Goal: Task Accomplishment & Management: Complete application form

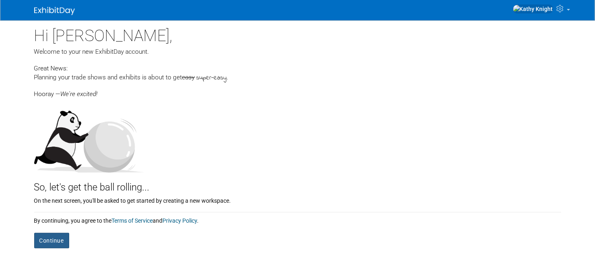
click at [54, 236] on button "Continue" at bounding box center [51, 240] width 35 height 15
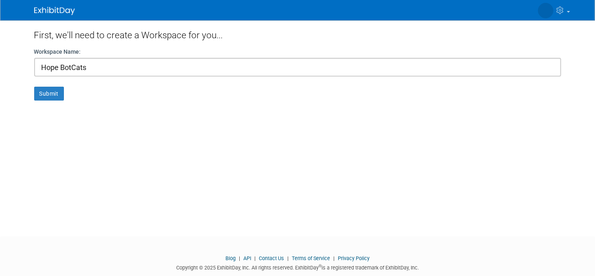
type input "Hope BotCats"
click at [34, 87] on button "Submit" at bounding box center [49, 94] width 30 height 14
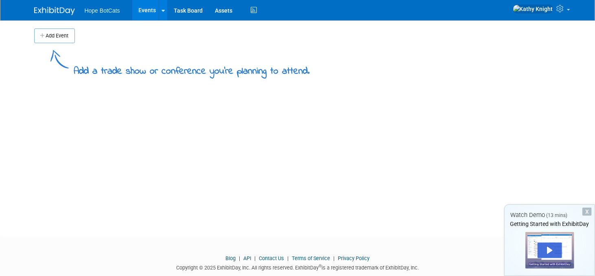
click at [42, 37] on button "Add Event" at bounding box center [54, 35] width 41 height 15
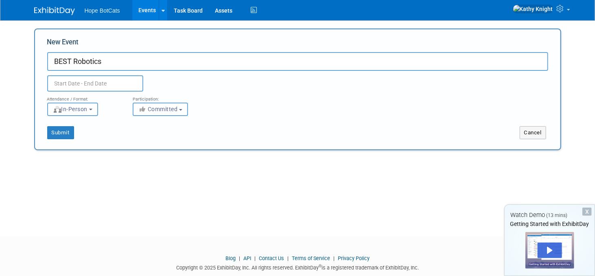
type input "BEST Robotics"
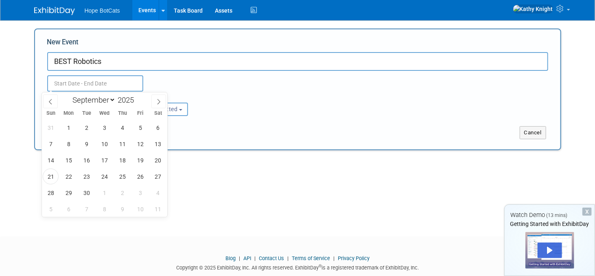
click at [72, 85] on input "text" at bounding box center [95, 83] width 96 height 16
click at [156, 103] on icon at bounding box center [159, 102] width 6 height 6
select select "10"
click at [142, 159] on span "14" at bounding box center [140, 160] width 16 height 16
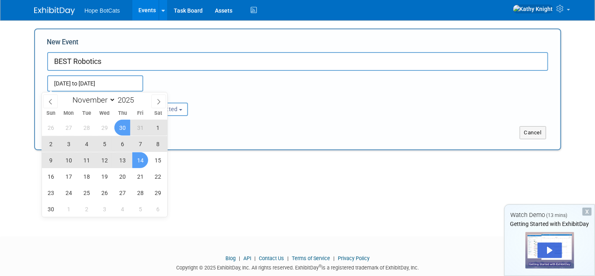
click at [77, 81] on input "Nov 14, 2025 to Nov 14, 2025" at bounding box center [95, 83] width 96 height 16
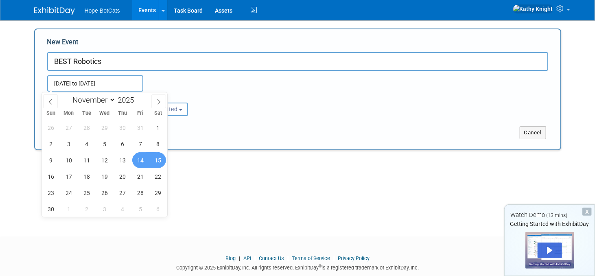
click at [159, 156] on span "15" at bounding box center [158, 160] width 16 height 16
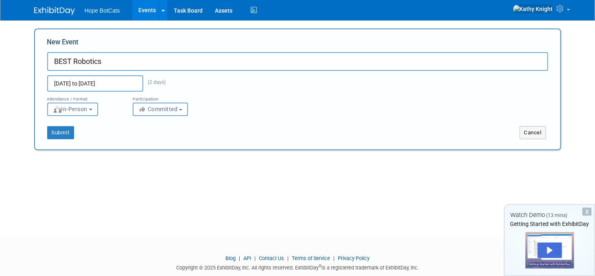
click at [82, 80] on input "Nov 14, 2025 to Nov 15, 2025" at bounding box center [95, 83] width 96 height 16
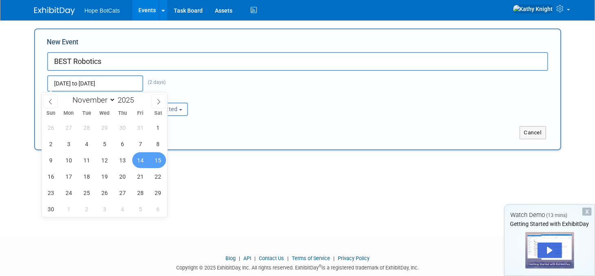
click at [155, 160] on span "15" at bounding box center [158, 160] width 16 height 16
type input "[DATE] to [DATE]"
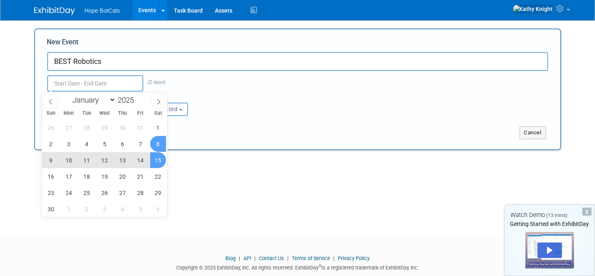
type input "[DATE] to [DATE]"
click at [238, 87] on div "Nov 15, 2025 to Nov 15, 2025 (2 days) Duplicate Event Warning" at bounding box center [297, 81] width 513 height 21
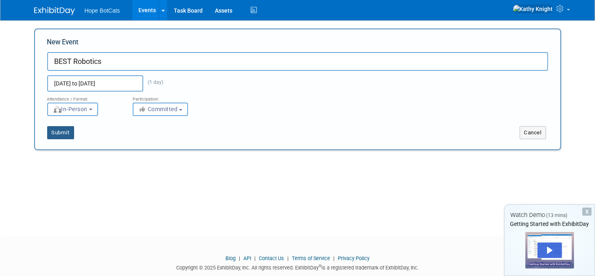
click at [51, 132] on button "Submit" at bounding box center [60, 132] width 27 height 13
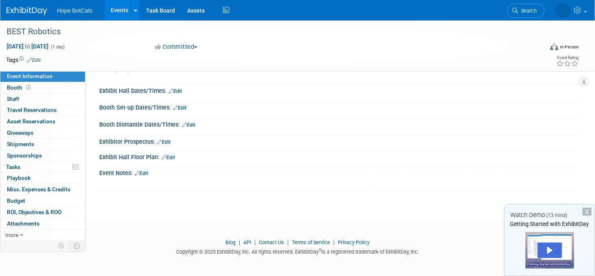
scroll to position [68, 0]
click at [24, 135] on span "Giveaways 0" at bounding box center [20, 132] width 26 height 7
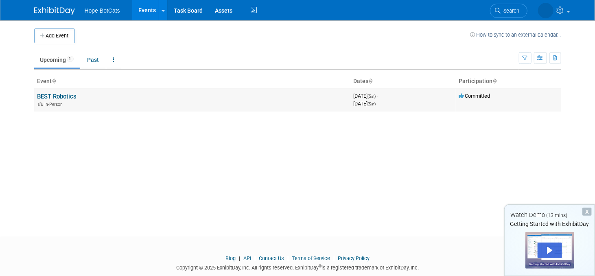
click at [55, 94] on link "BEST Robotics" at bounding box center [56, 96] width 39 height 7
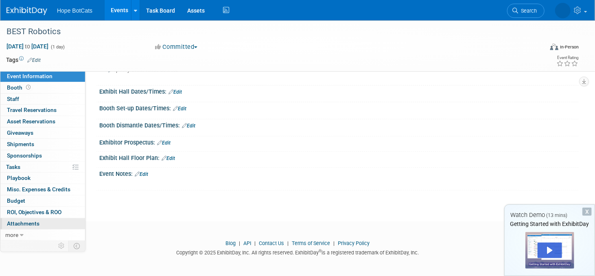
scroll to position [68, 0]
click at [8, 235] on span "more" at bounding box center [11, 235] width 13 height 7
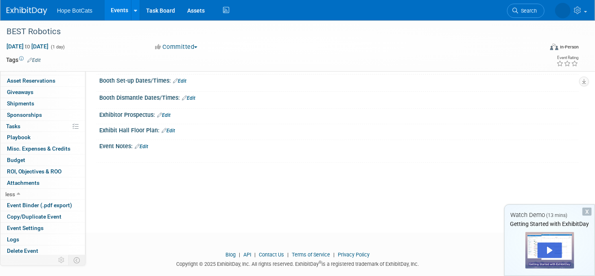
scroll to position [108, 0]
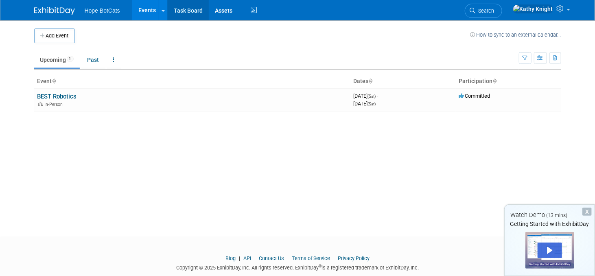
click at [182, 10] on link "Task Board" at bounding box center [188, 10] width 41 height 20
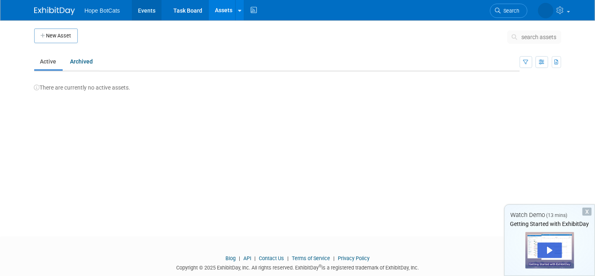
click at [139, 8] on link "Events" at bounding box center [147, 10] width 30 height 20
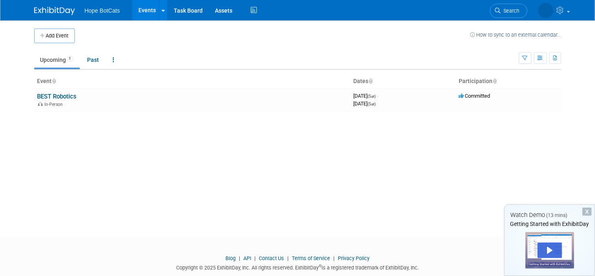
click at [94, 8] on span "Hope BotCats" at bounding box center [102, 10] width 35 height 7
click at [56, 99] on link "BEST Robotics" at bounding box center [56, 96] width 39 height 7
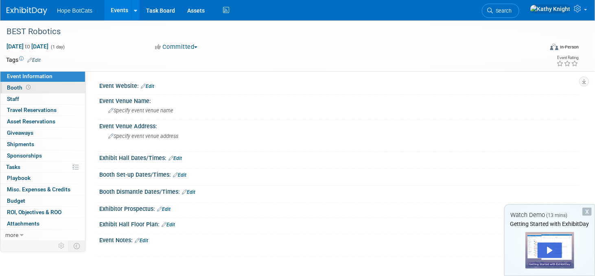
click at [20, 87] on span "Booth" at bounding box center [19, 87] width 25 height 7
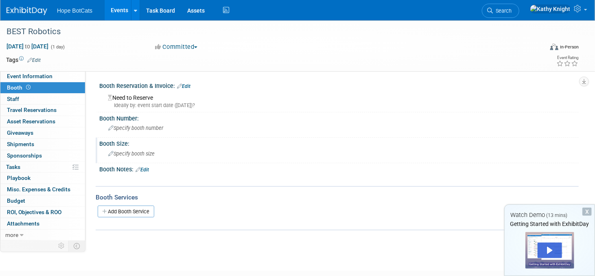
click at [138, 147] on div "Specify booth size" at bounding box center [338, 153] width 467 height 13
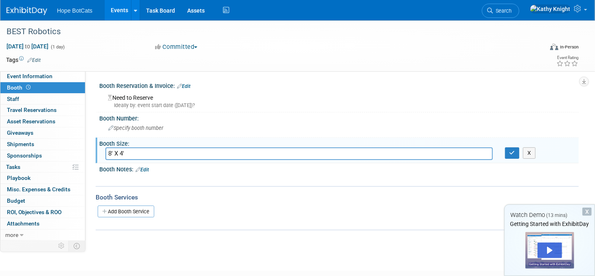
type input "8' X 4'"
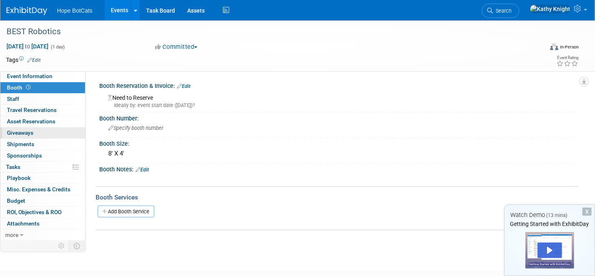
click at [11, 128] on link "0 Giveaways 0" at bounding box center [42, 132] width 85 height 11
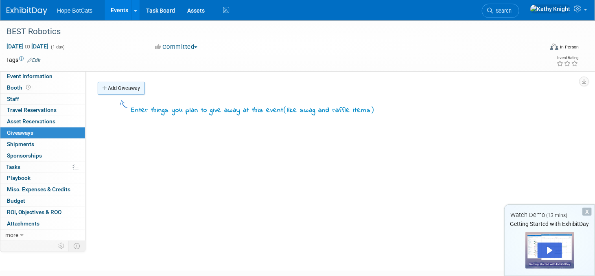
click at [121, 88] on link "Add Giveaway" at bounding box center [121, 88] width 47 height 13
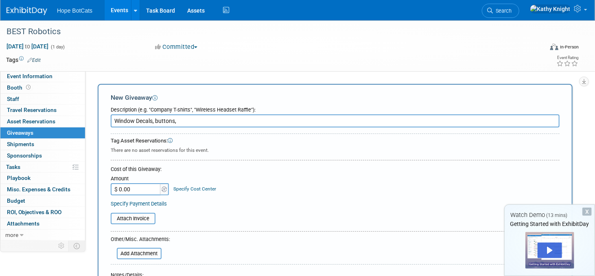
type input "Window Decals, buttons,"
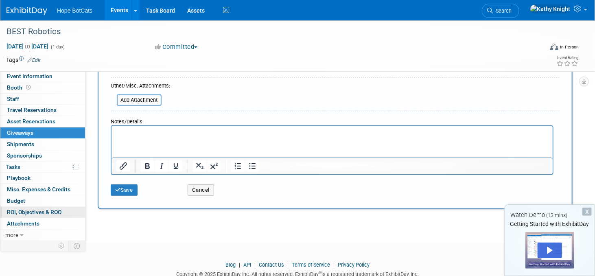
scroll to position [163, 0]
